Goal: Navigation & Orientation: Find specific page/section

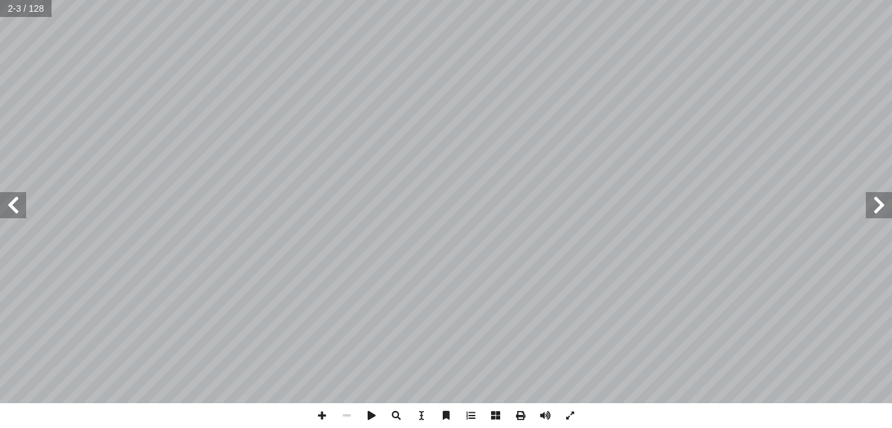
click at [12, 209] on span at bounding box center [13, 205] width 26 height 26
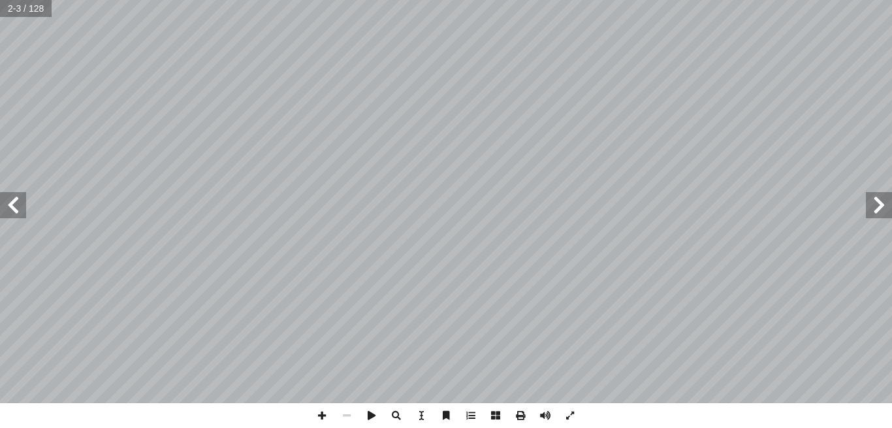
click at [12, 209] on span at bounding box center [13, 205] width 26 height 26
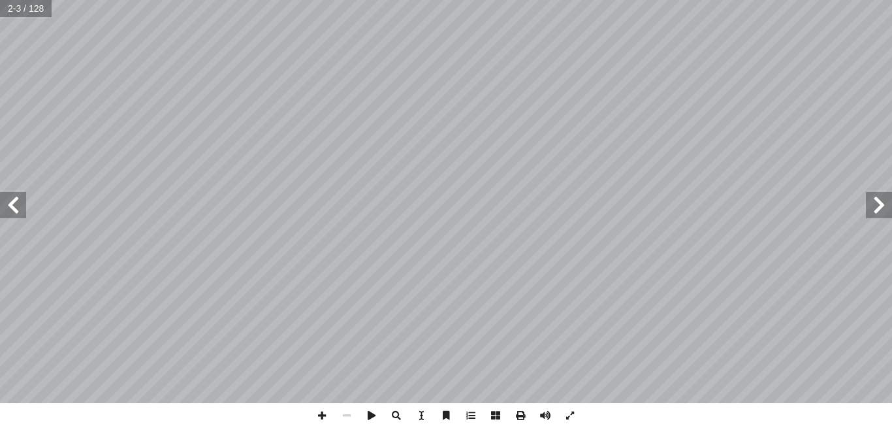
click at [12, 209] on span at bounding box center [13, 205] width 26 height 26
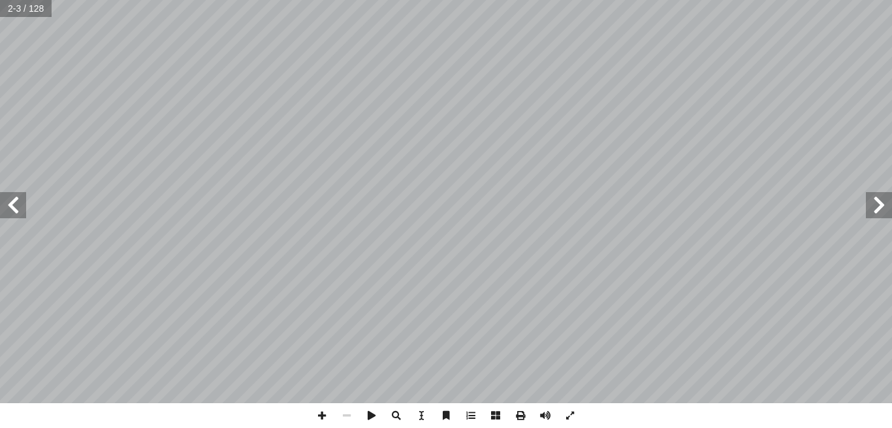
click at [12, 209] on span at bounding box center [13, 205] width 26 height 26
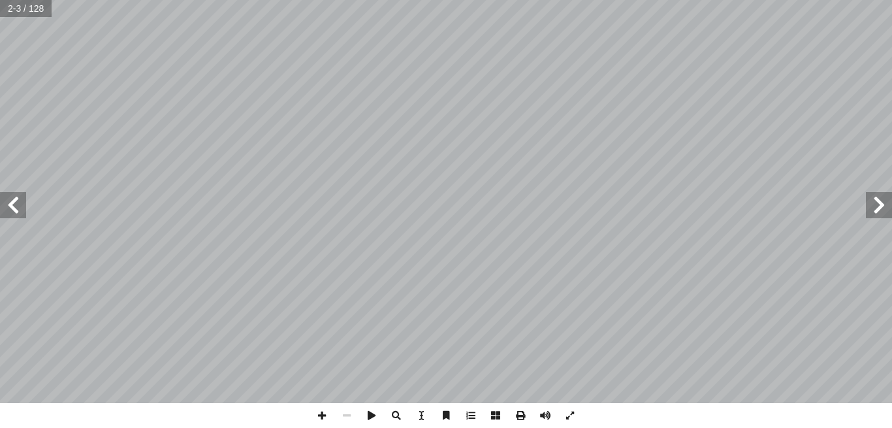
click at [12, 209] on span at bounding box center [13, 205] width 26 height 26
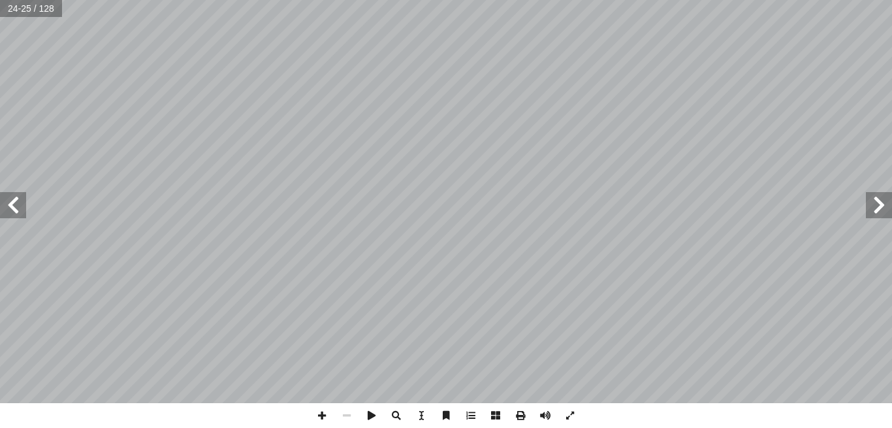
click at [12, 209] on span at bounding box center [13, 205] width 26 height 26
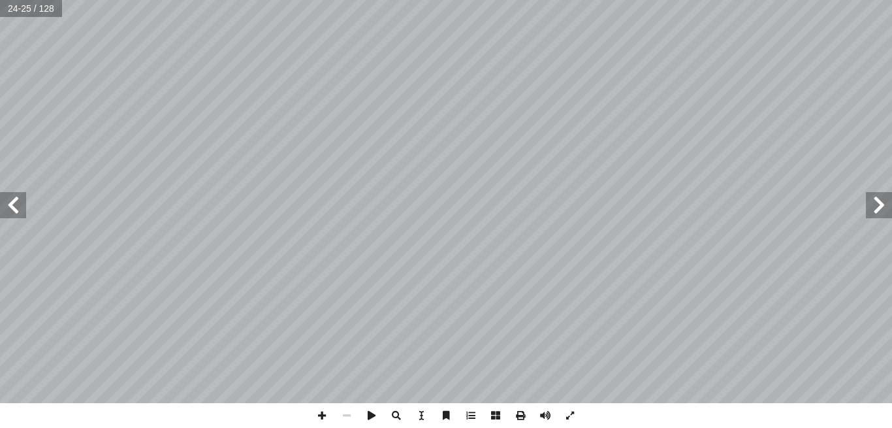
click at [12, 209] on span at bounding box center [13, 205] width 26 height 26
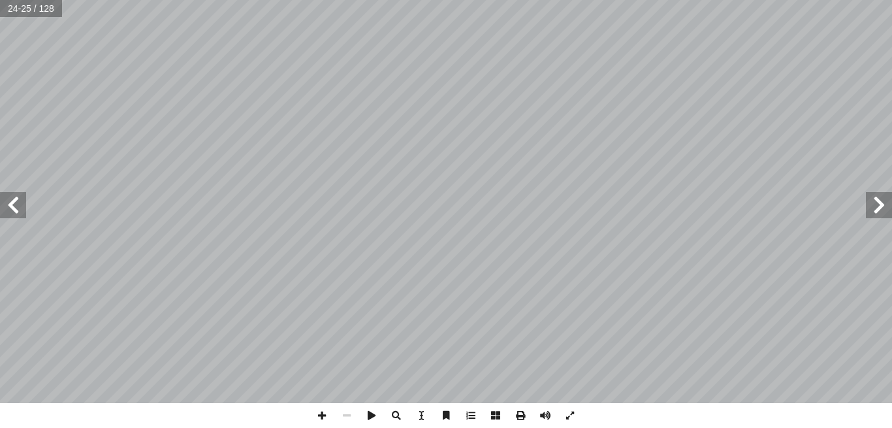
click at [12, 209] on span at bounding box center [13, 205] width 26 height 26
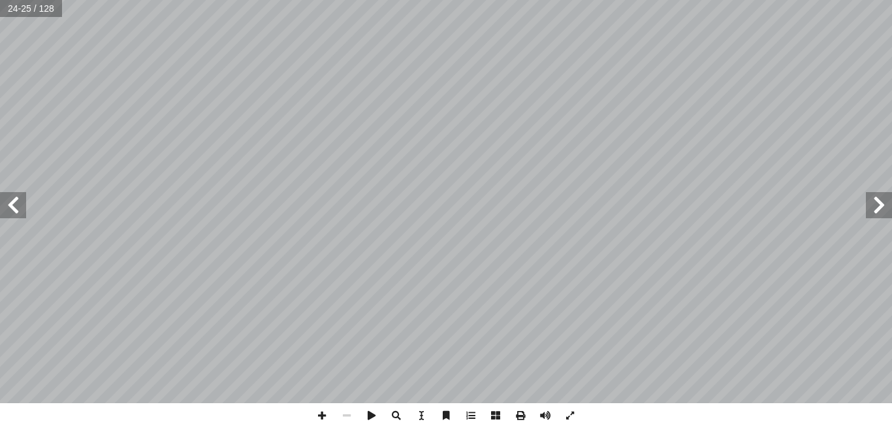
click at [12, 209] on span at bounding box center [13, 205] width 26 height 26
click at [567, 407] on span at bounding box center [570, 415] width 25 height 25
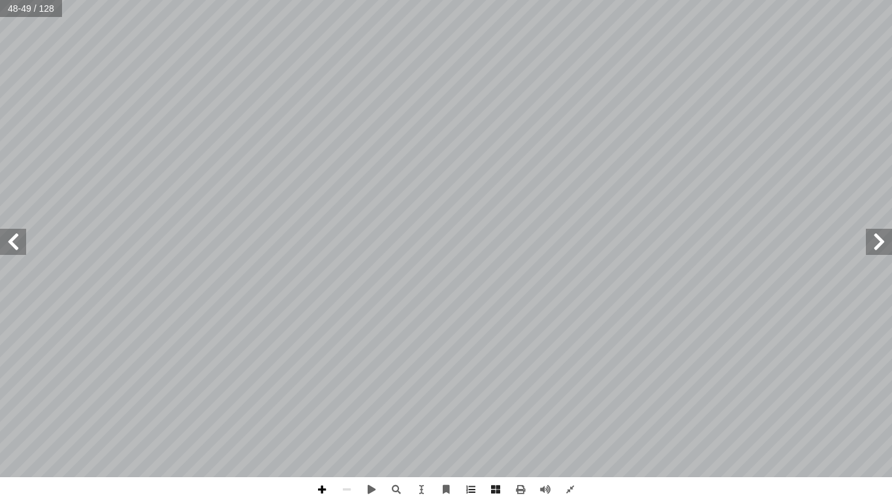
click at [324, 427] on span at bounding box center [322, 489] width 25 height 25
click at [320, 427] on span at bounding box center [322, 489] width 25 height 25
click at [18, 254] on span at bounding box center [13, 242] width 26 height 26
